Goal: Find contact information: Find contact information

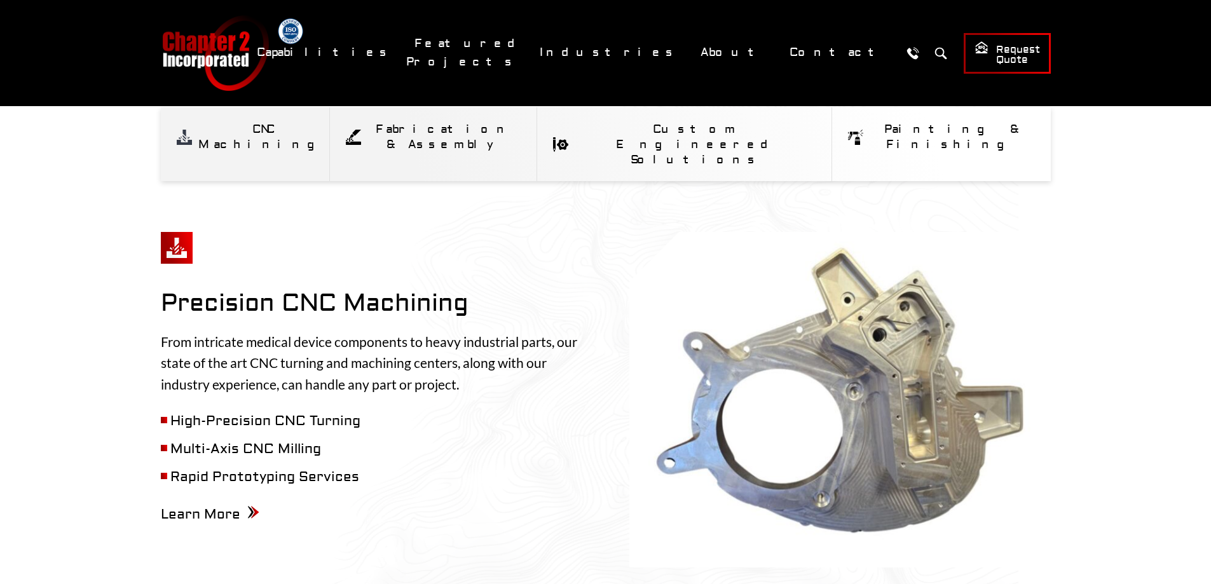
scroll to position [509, 0]
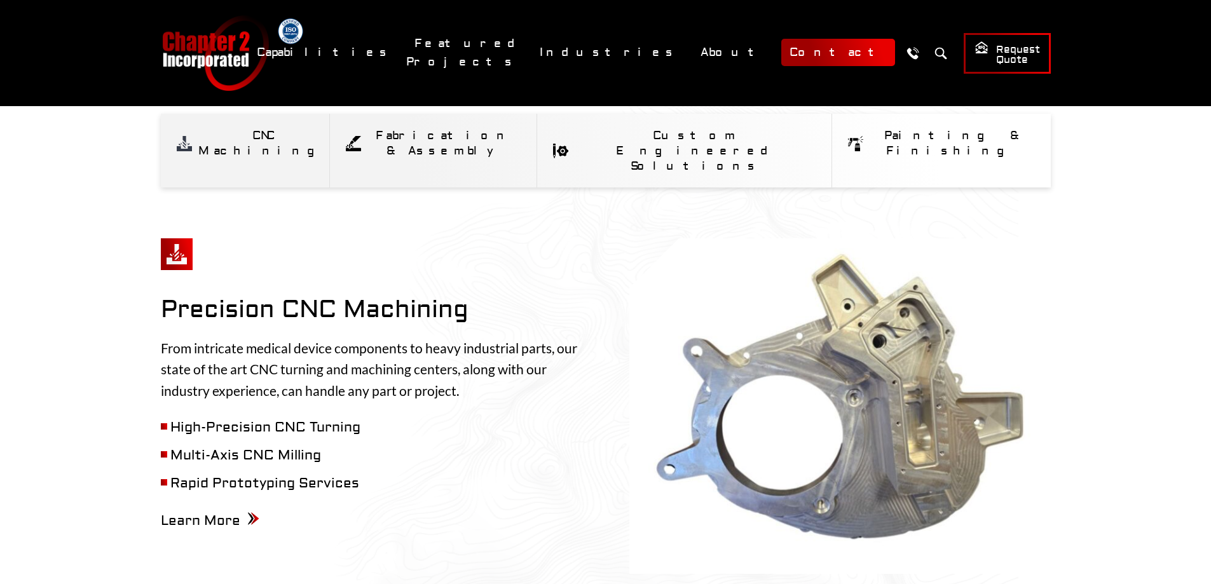
click at [830, 52] on link "Contact" at bounding box center [838, 52] width 114 height 27
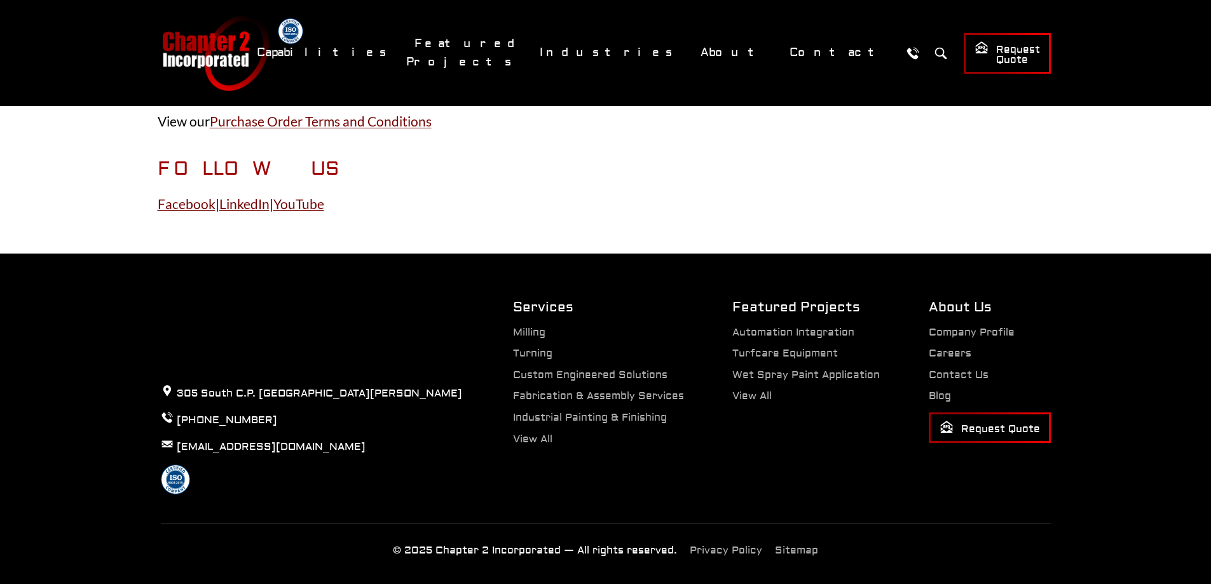
scroll to position [763, 0]
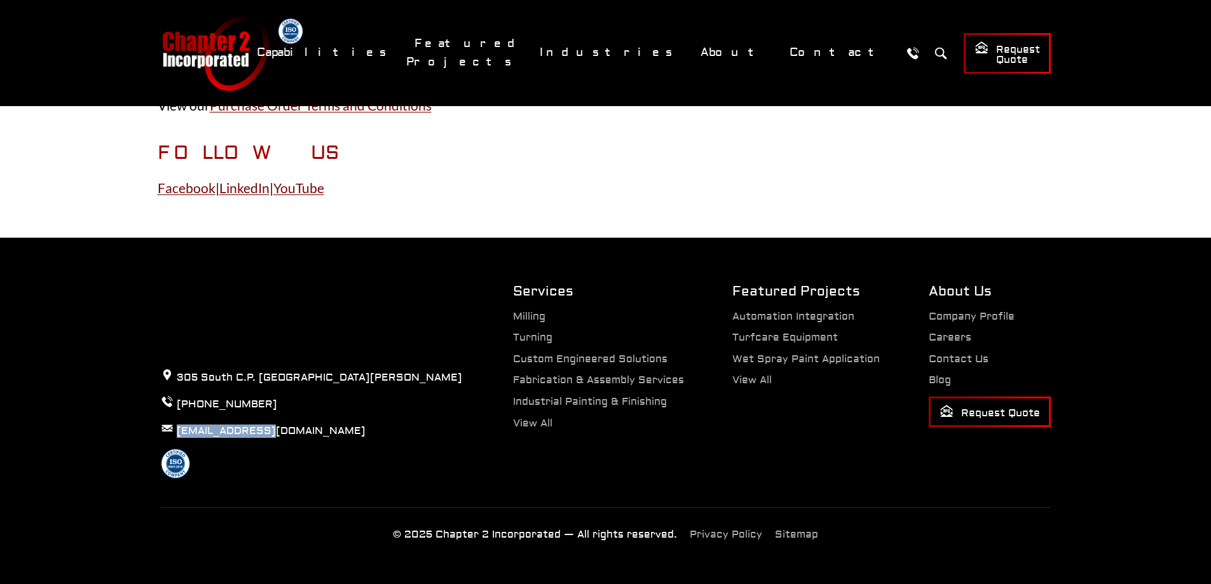
drag, startPoint x: 266, startPoint y: 474, endPoint x: 174, endPoint y: 479, distance: 91.7
click at [174, 439] on p "[EMAIL_ADDRESS][DOMAIN_NAME]" at bounding box center [311, 430] width 301 height 17
copy link "[EMAIL_ADDRESS][DOMAIN_NAME]"
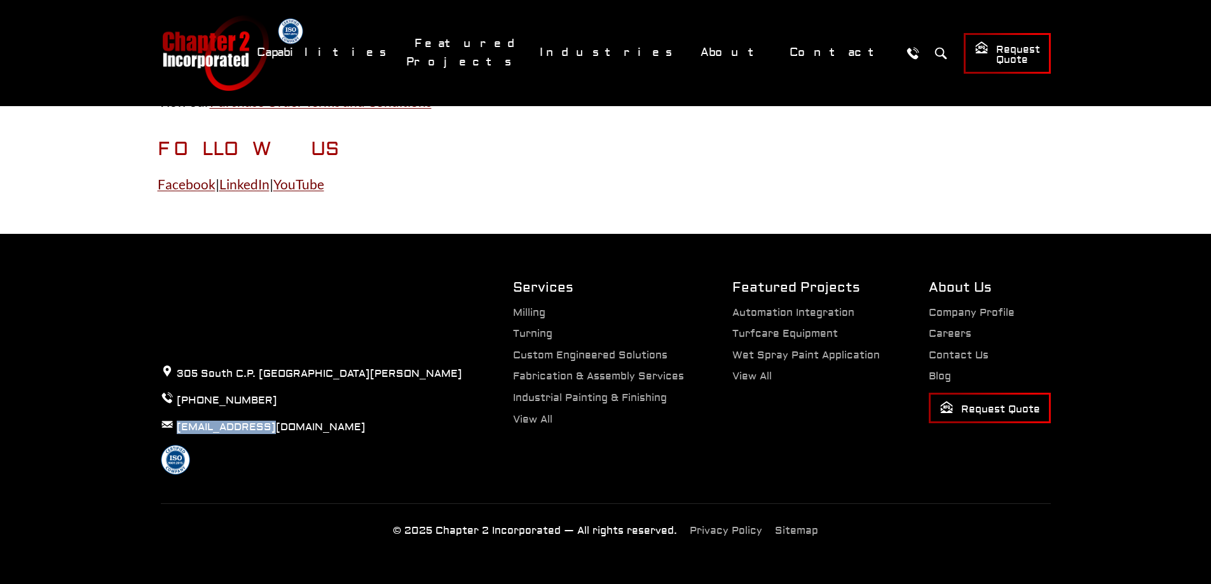
scroll to position [811, 0]
click at [975, 360] on link "Contact Us" at bounding box center [959, 355] width 60 height 13
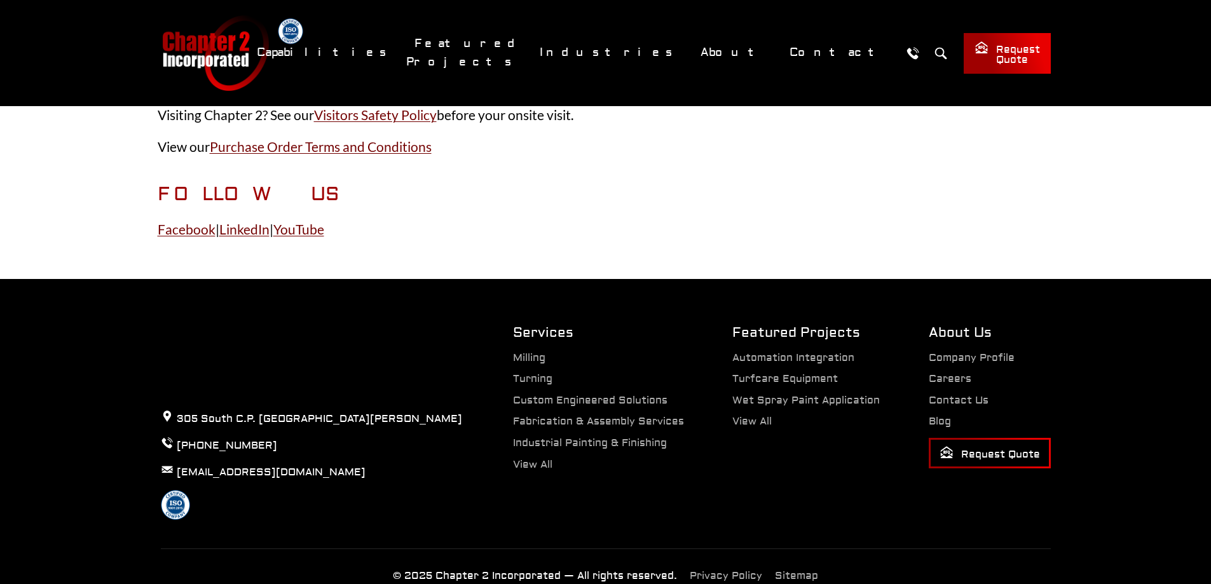
scroll to position [811, 0]
